Goal: Task Accomplishment & Management: Manage account settings

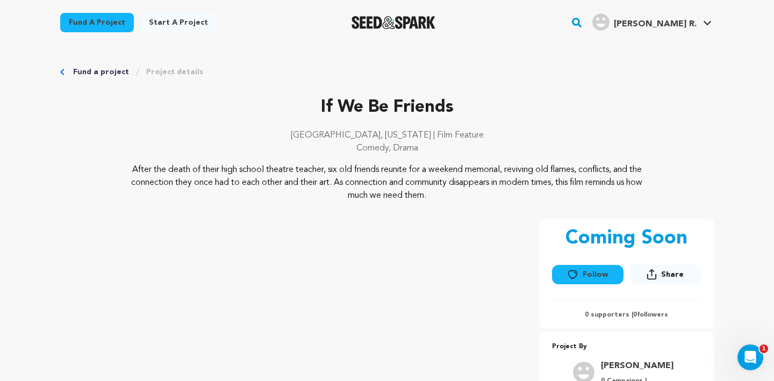
click at [625, 242] on p "Coming Soon" at bounding box center [626, 238] width 122 height 21
click at [611, 226] on div "Coming Soon Follow Following Share" at bounding box center [626, 273] width 175 height 109
click at [616, 118] on p "If We Be Friends" at bounding box center [386, 108] width 653 height 26
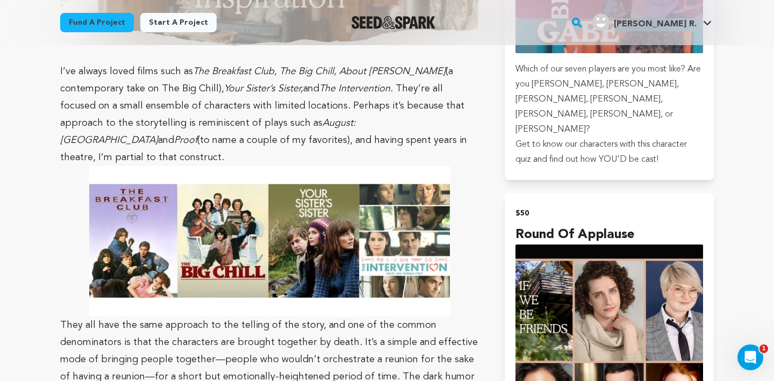
scroll to position [1155, 0]
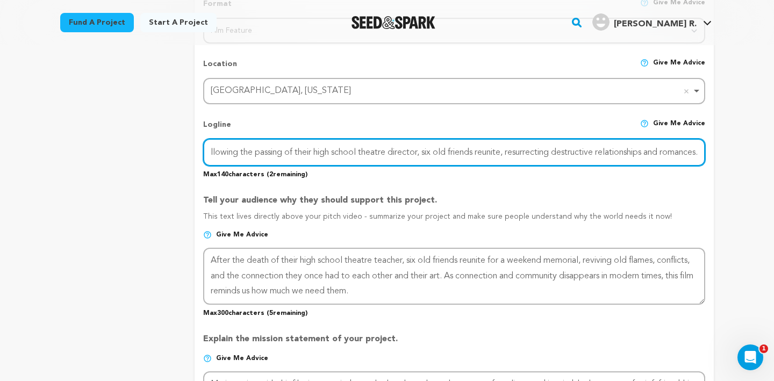
scroll to position [0, 24]
drag, startPoint x: 210, startPoint y: 151, endPoint x: 709, endPoint y: 155, distance: 498.6
click at [709, 155] on form "Project Title Project Name If We Be Friends Project URL Give me advice Project …" at bounding box center [453, 268] width 519 height 1106
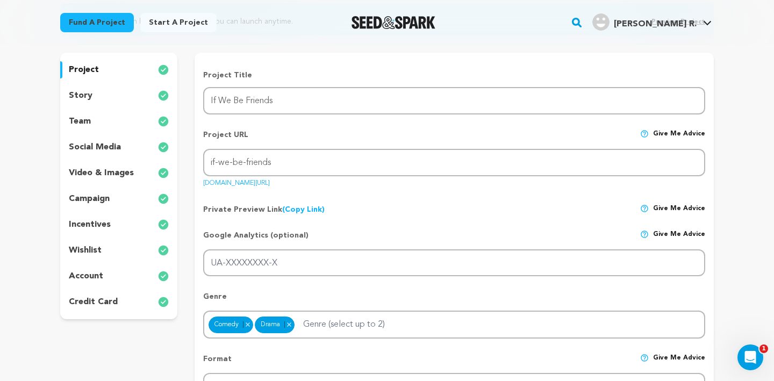
scroll to position [97, 0]
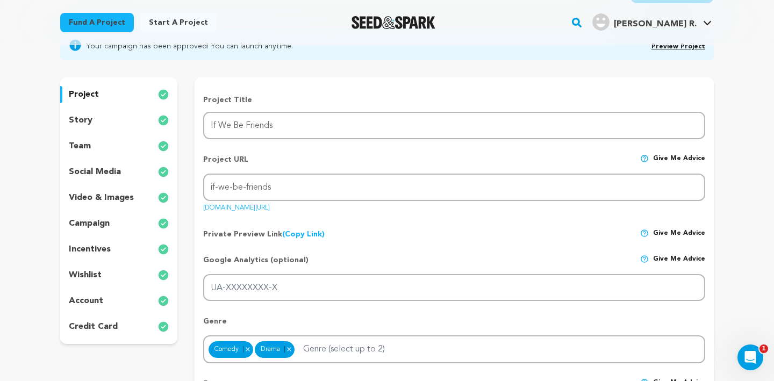
drag, startPoint x: 328, startPoint y: 207, endPoint x: 203, endPoint y: 208, distance: 125.2
click at [203, 208] on div "Project URL Give me advice Project URL if-we-be-friends [DOMAIN_NAME][URL]" at bounding box center [454, 180] width 502 height 68
copy link "[DOMAIN_NAME][URL]"
click at [312, 233] on link "(Copy Link) Copy private preview link" at bounding box center [303, 234] width 42 height 8
